Goal: Transaction & Acquisition: Purchase product/service

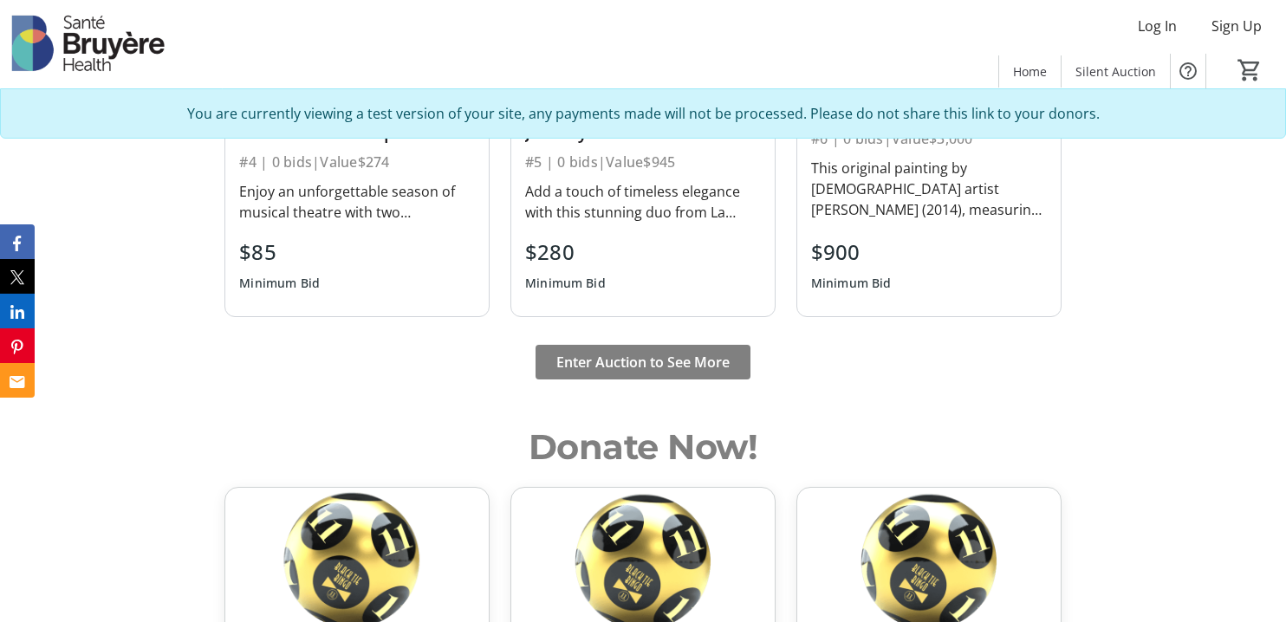
scroll to position [1216, 0]
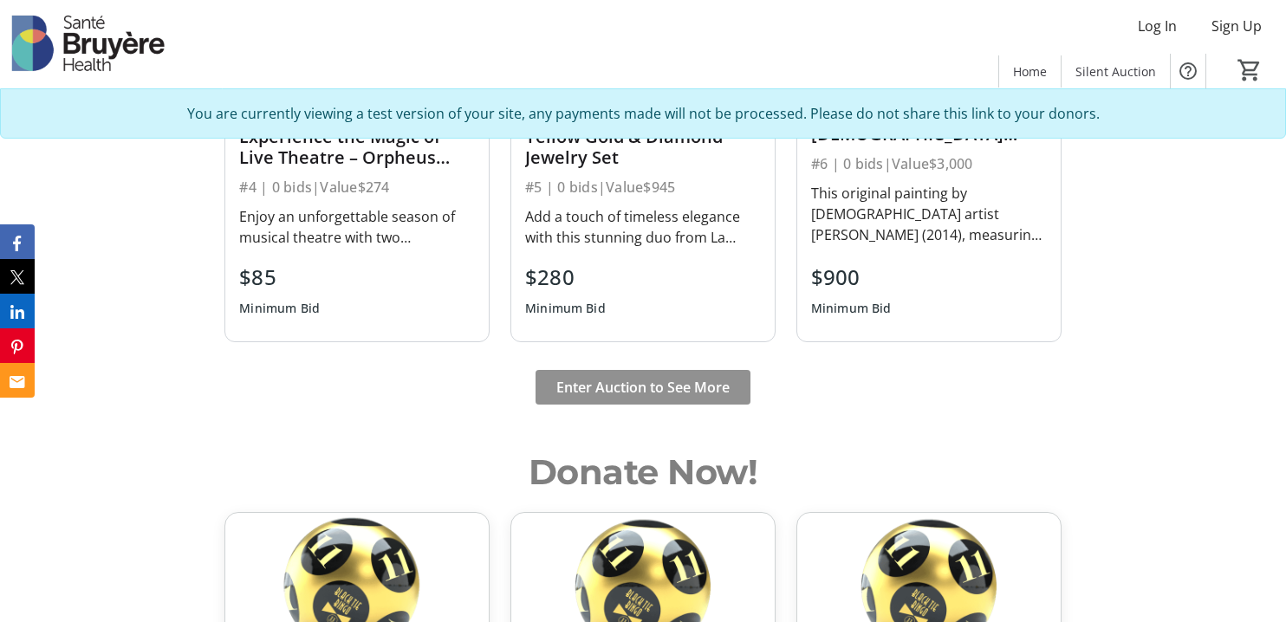
click at [702, 392] on span "Enter Auction to See More" at bounding box center [642, 387] width 173 height 21
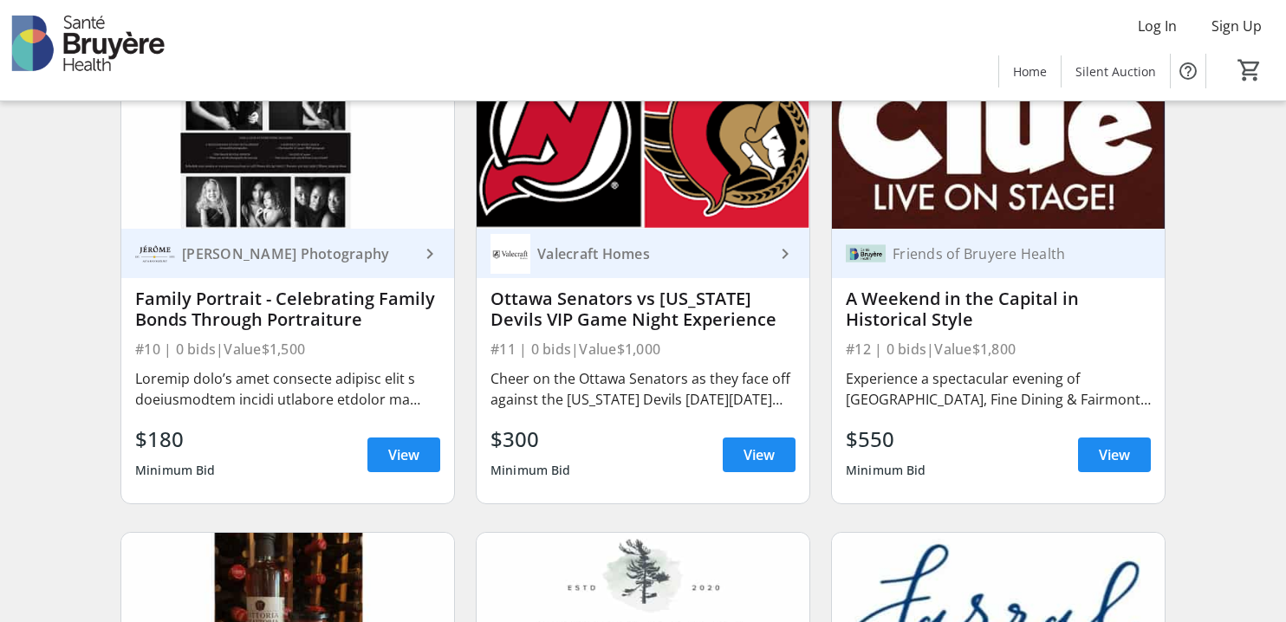
scroll to position [1682, 0]
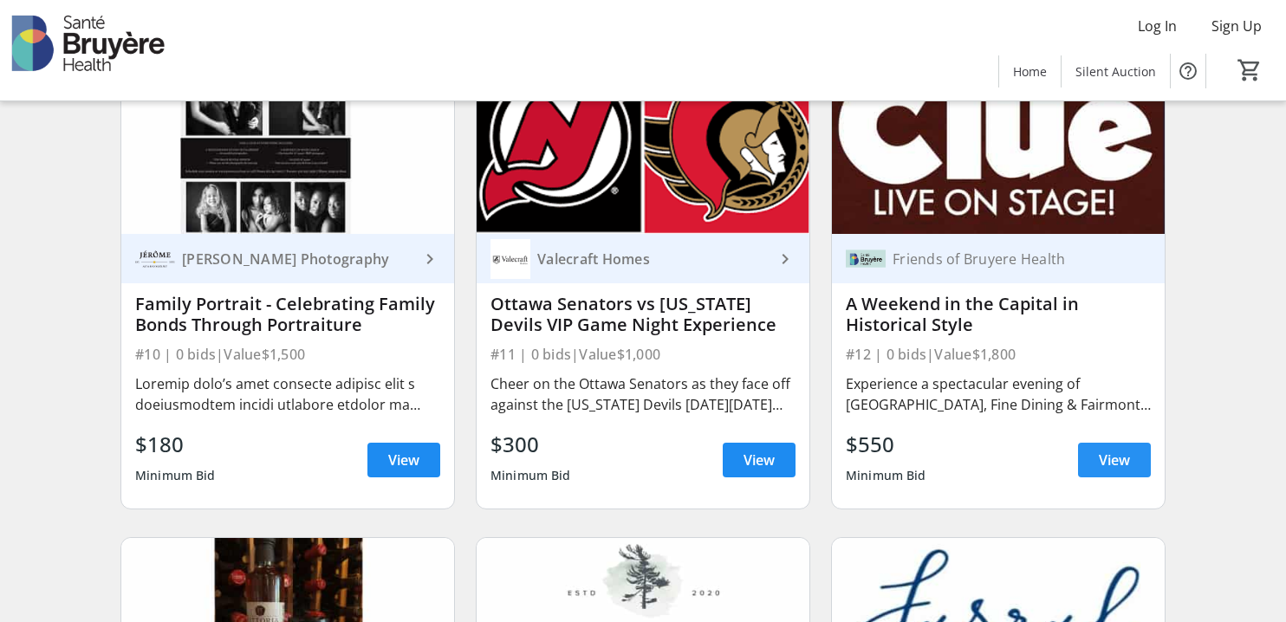
click at [1112, 458] on span "View" at bounding box center [1114, 460] width 31 height 21
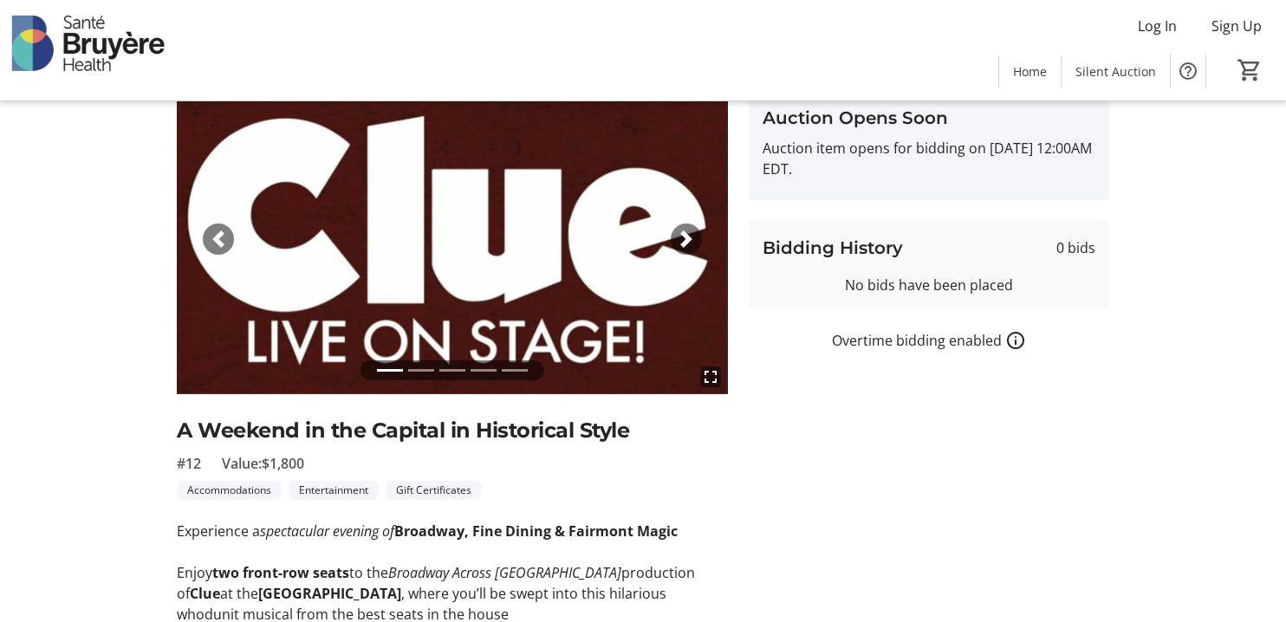
scroll to position [63, 0]
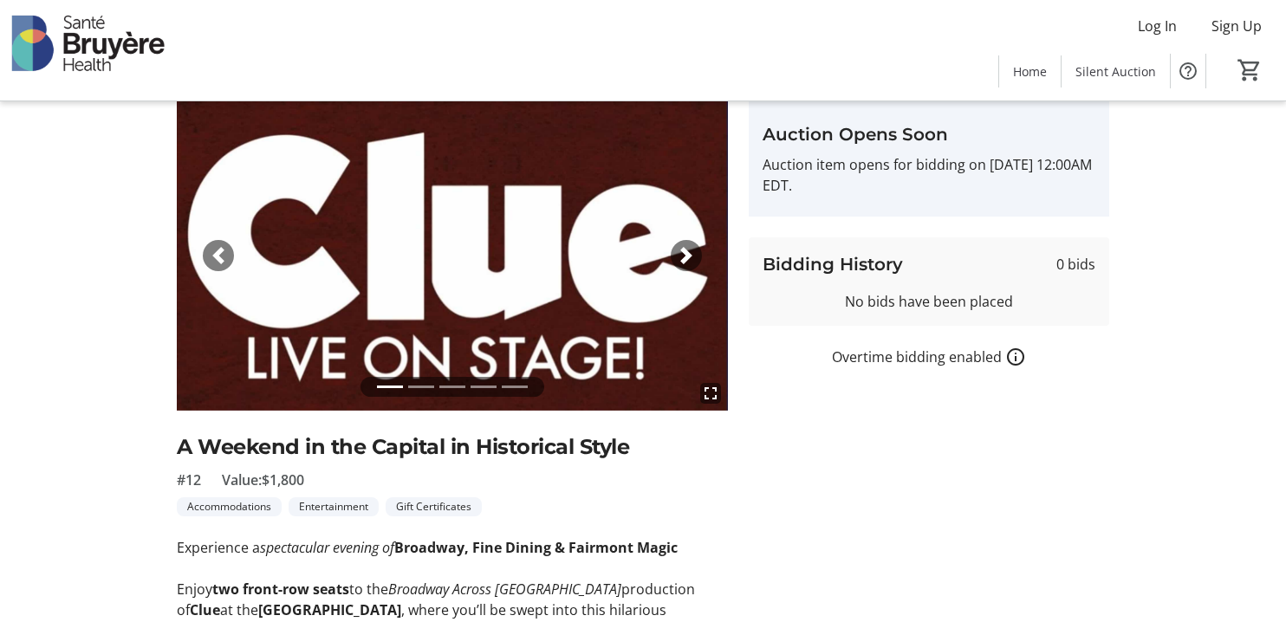
click at [685, 247] on span "button" at bounding box center [686, 255] width 17 height 17
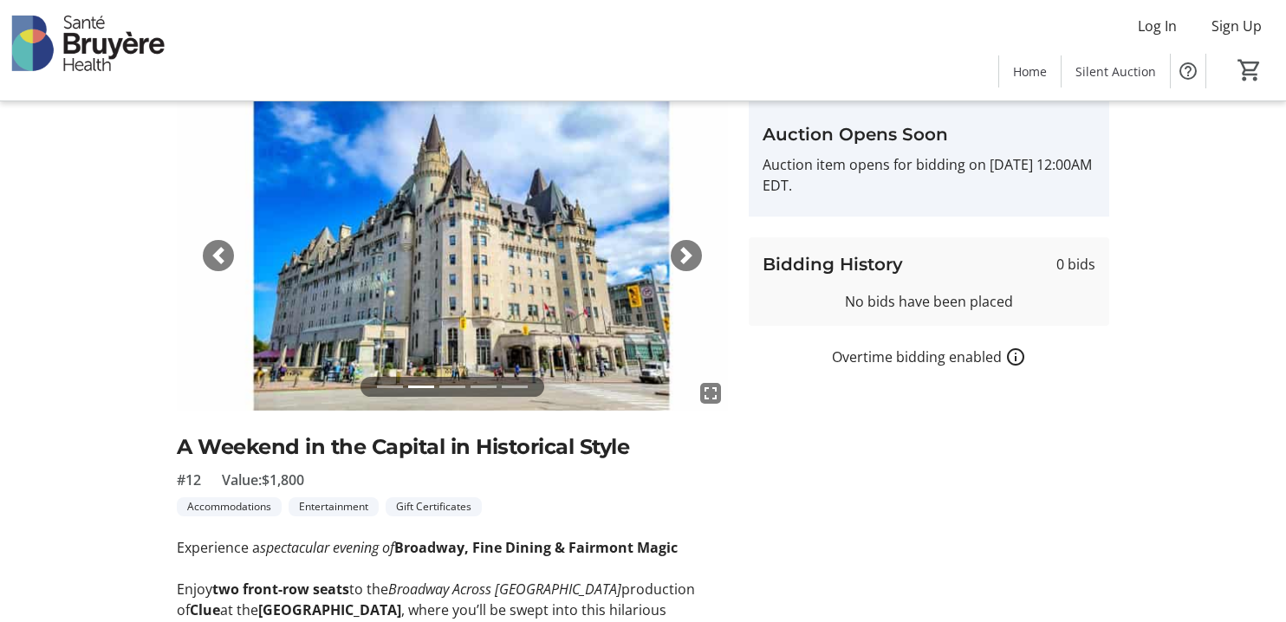
click at [551, 258] on img at bounding box center [452, 256] width 551 height 310
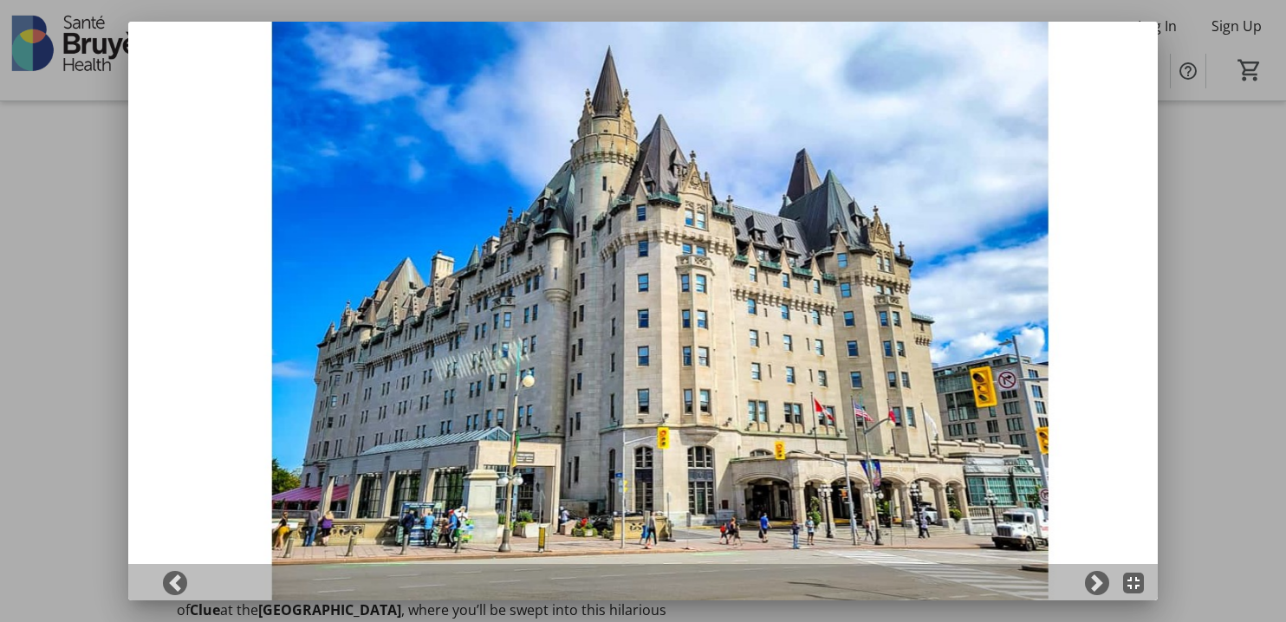
scroll to position [0, 0]
click at [1094, 586] on span at bounding box center [1096, 583] width 17 height 17
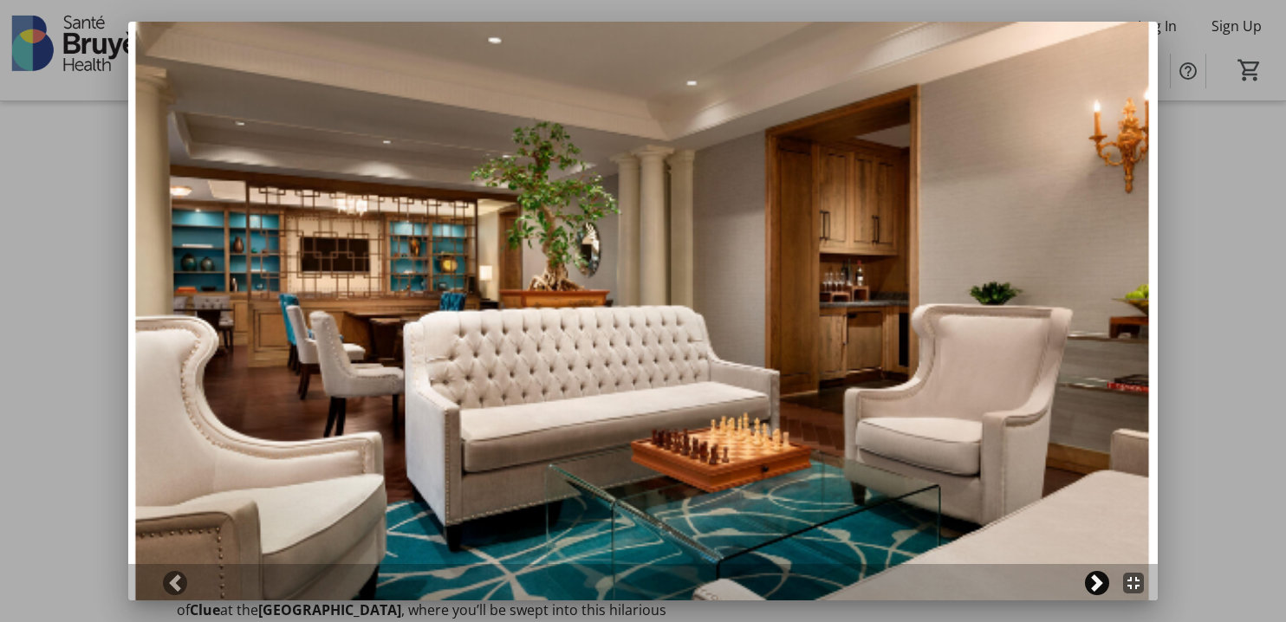
click at [1090, 581] on span at bounding box center [1096, 583] width 17 height 17
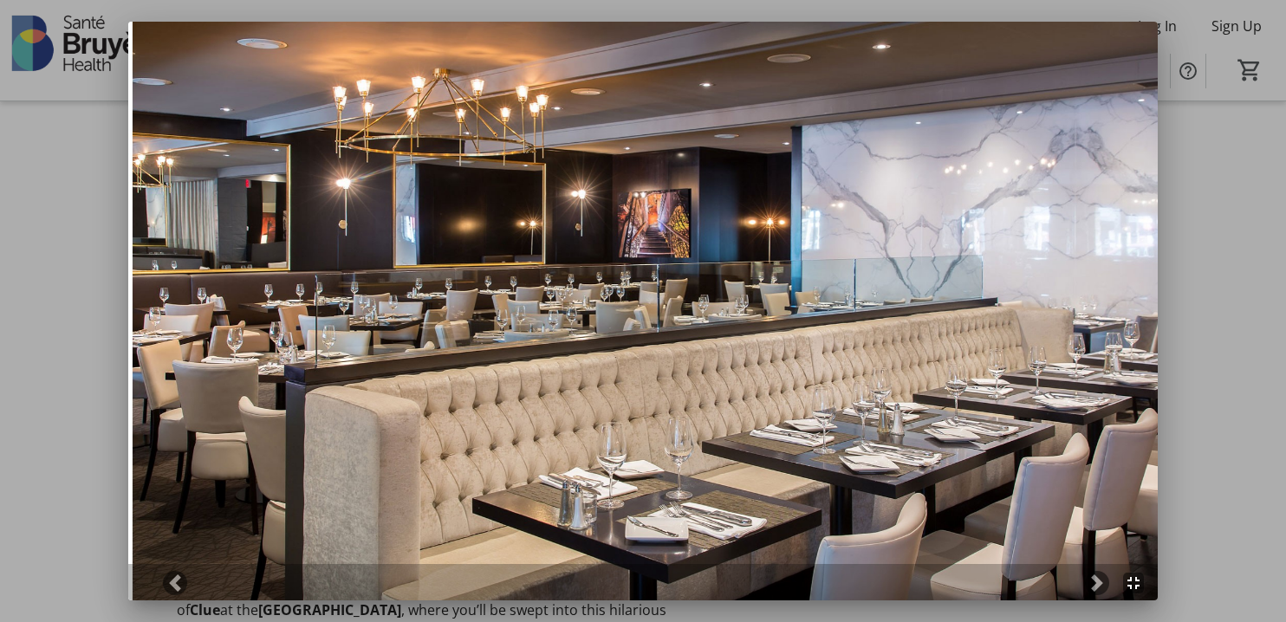
click at [1260, 331] on div at bounding box center [643, 311] width 1286 height 622
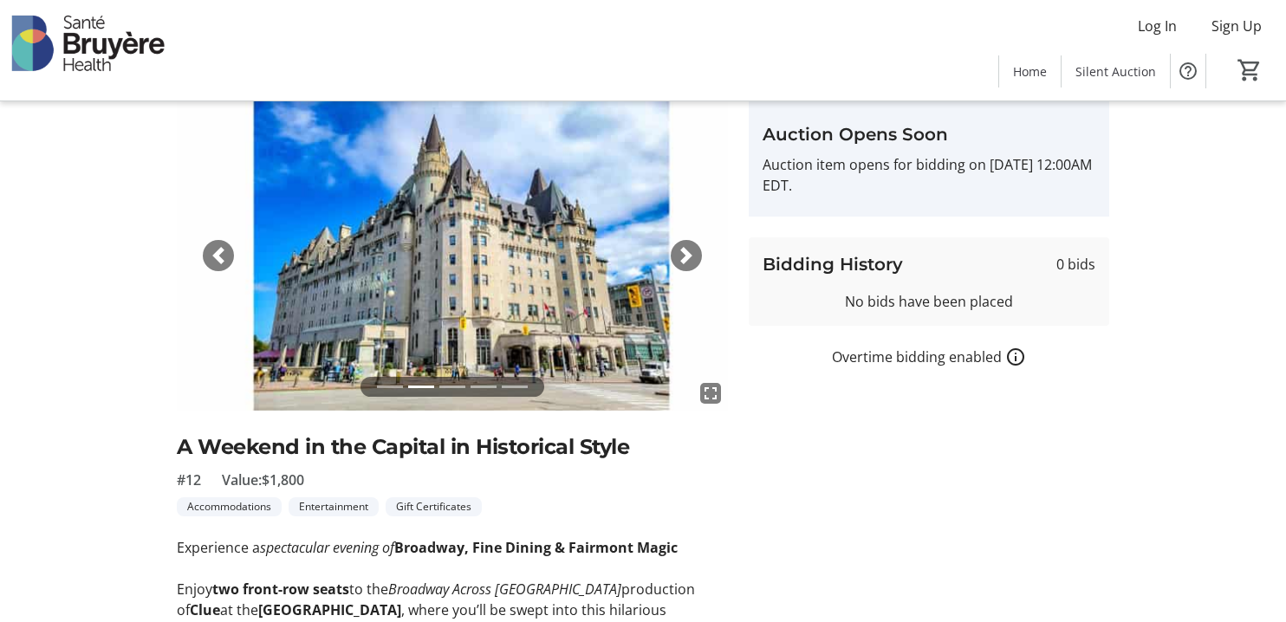
scroll to position [63, 0]
click at [686, 250] on span "button" at bounding box center [686, 255] width 17 height 17
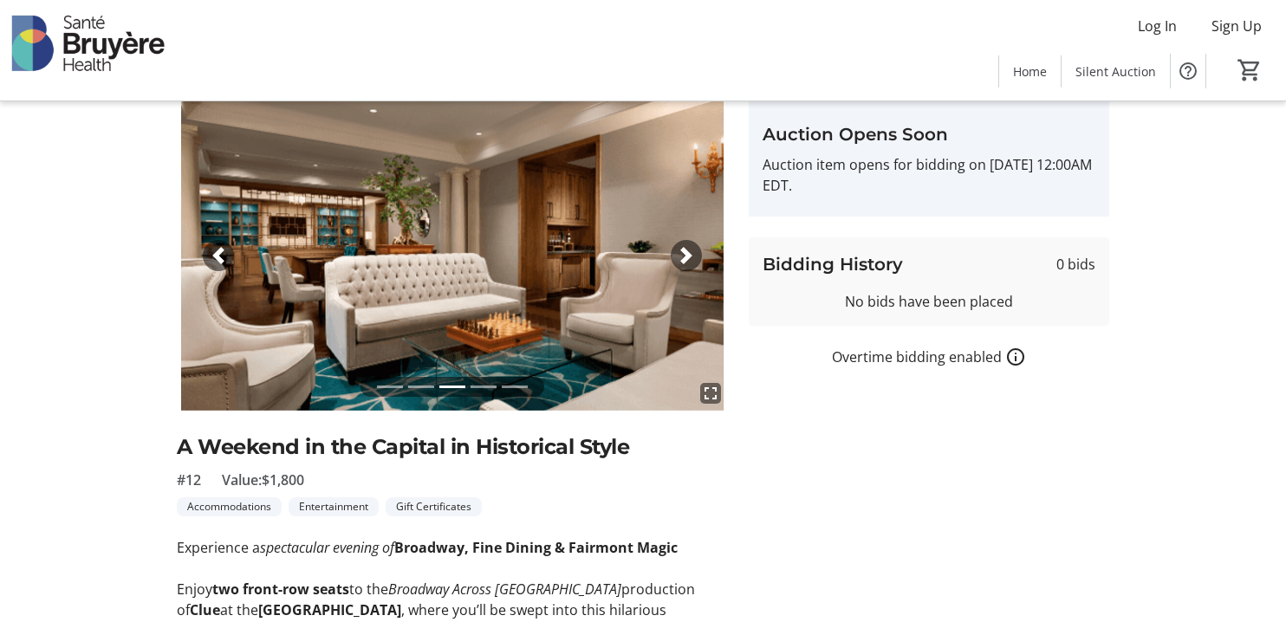
click at [220, 245] on div "Previous" at bounding box center [218, 255] width 31 height 31
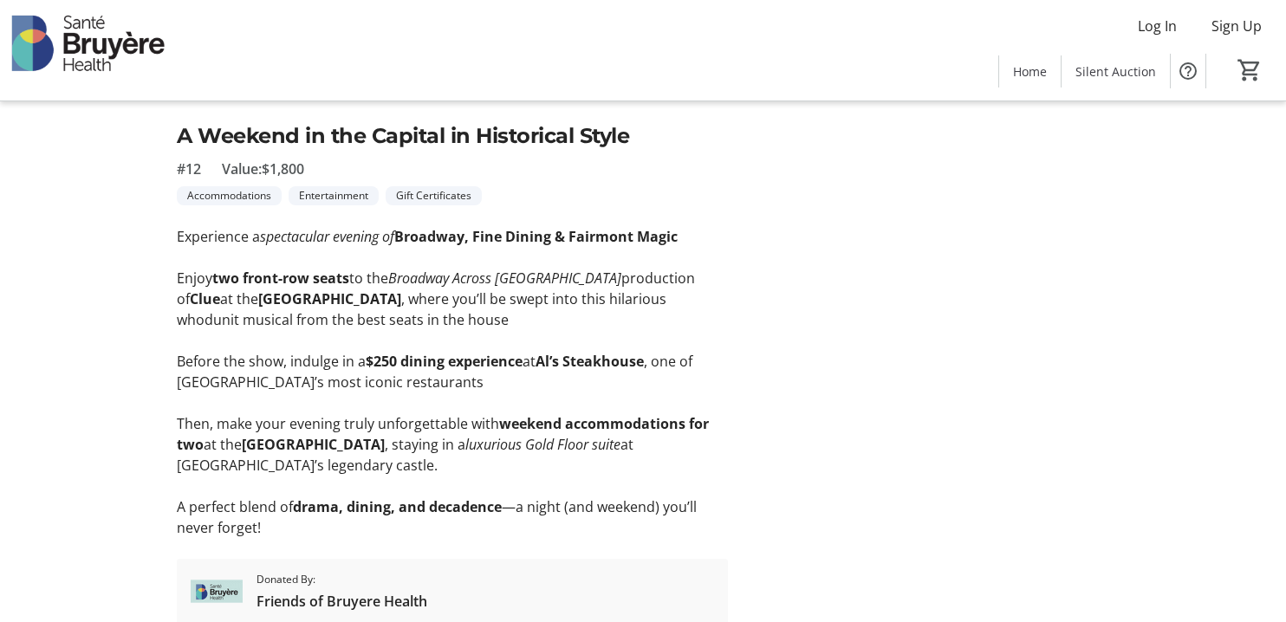
scroll to position [379, 0]
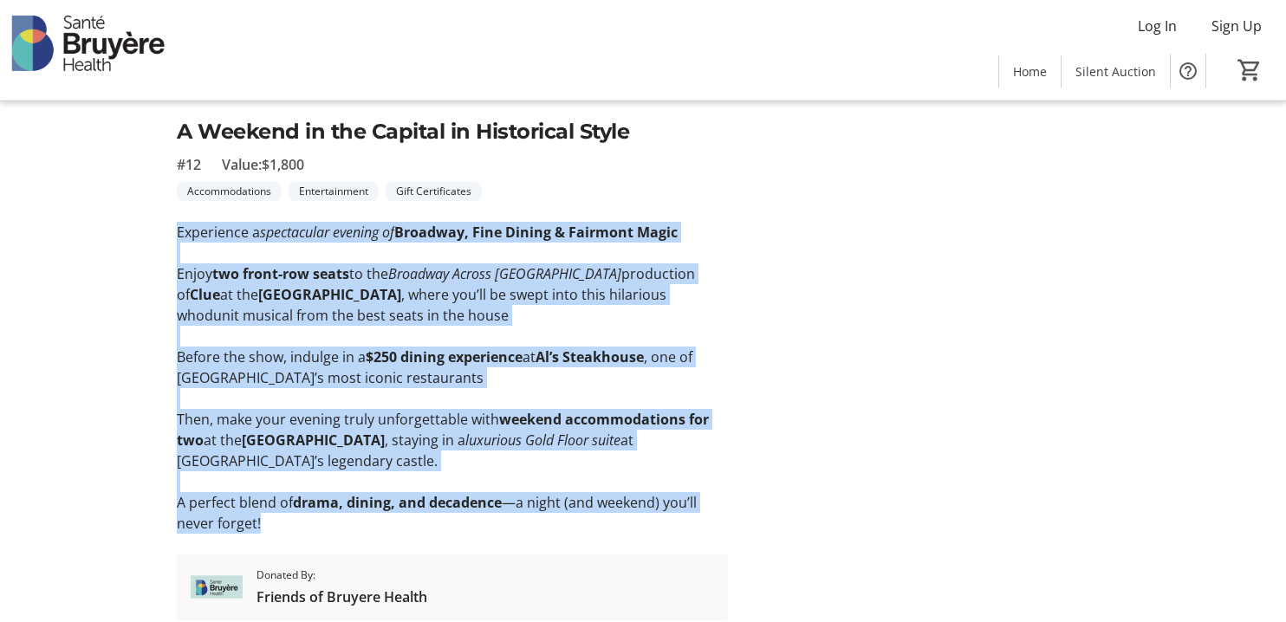
drag, startPoint x: 277, startPoint y: 523, endPoint x: 179, endPoint y: 236, distance: 303.9
click at [179, 236] on div "Experience a spectacular evening of [GEOGRAPHIC_DATA], Fine Dining & Fairmont M…" at bounding box center [452, 378] width 551 height 312
copy div "Experience a spectacular evening of [GEOGRAPHIC_DATA], Fine Dining & Fairmont M…"
